Goal: Information Seeking & Learning: Learn about a topic

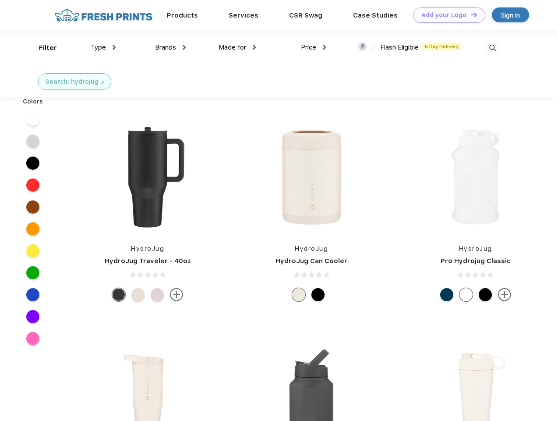
click at [446, 15] on link "Add your Logo Design Tool" at bounding box center [449, 14] width 72 height 15
click at [0, 0] on div "Design Tool" at bounding box center [0, 0] width 0 height 0
click at [470, 14] on link "Add your Logo Design Tool" at bounding box center [449, 14] width 72 height 15
click at [42, 48] on div "Filter" at bounding box center [48, 48] width 18 height 10
click at [103, 47] on span "Type" at bounding box center [98, 47] width 15 height 8
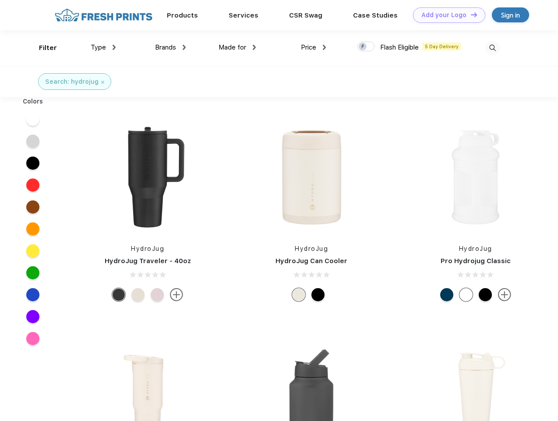
click at [171, 47] on span "Brands" at bounding box center [165, 47] width 21 height 8
click at [238, 47] on span "Made for" at bounding box center [233, 47] width 28 height 8
click at [314, 47] on span "Price" at bounding box center [308, 47] width 15 height 8
click at [366, 47] on div at bounding box center [366, 47] width 17 height 10
click at [363, 47] on input "checkbox" at bounding box center [361, 44] width 6 height 6
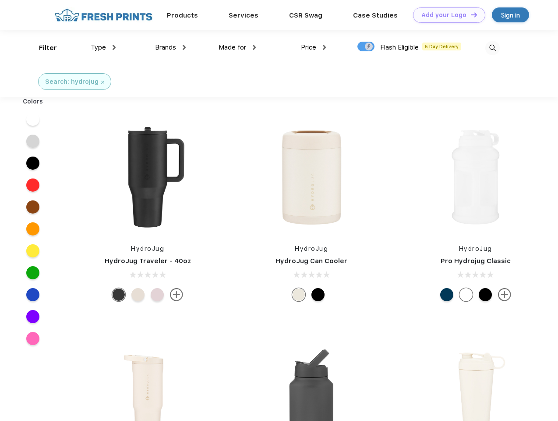
click at [493, 48] on img at bounding box center [493, 48] width 14 height 14
